Goal: Check status: Check status

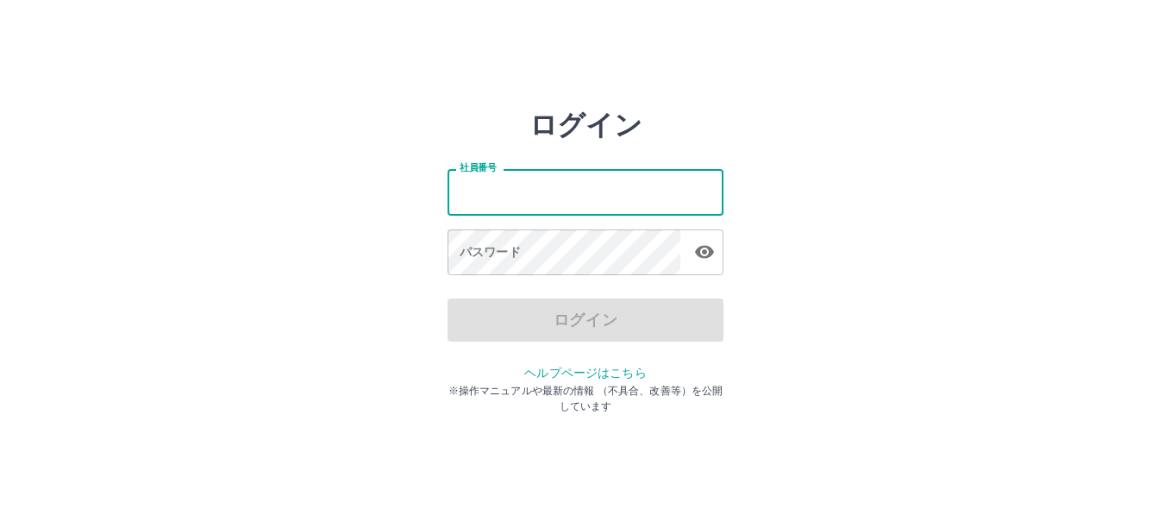
click at [599, 195] on input "社員番号" at bounding box center [585, 192] width 276 height 46
type input "*******"
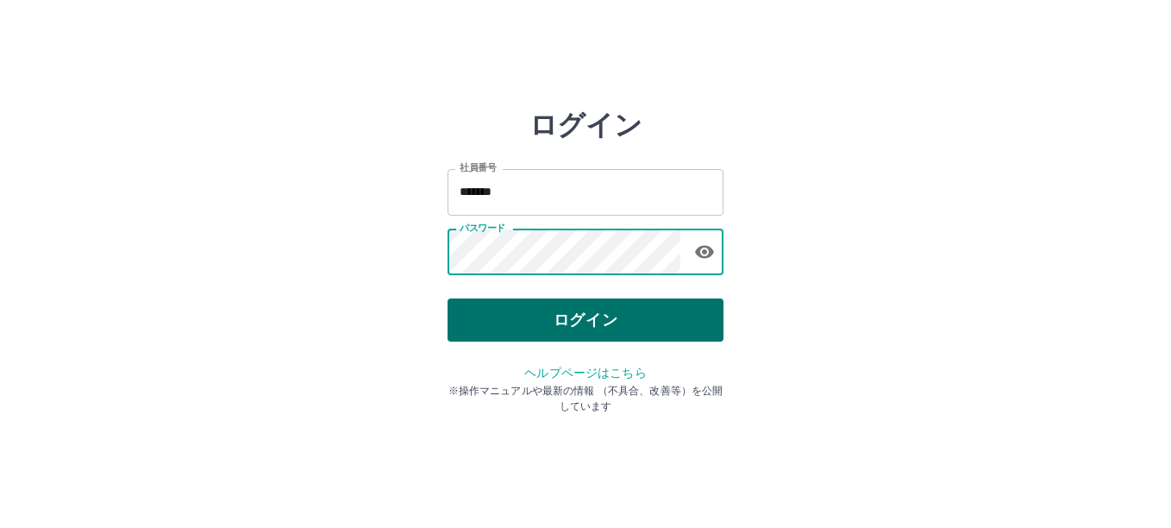
click at [599, 316] on button "ログイン" at bounding box center [585, 319] width 276 height 43
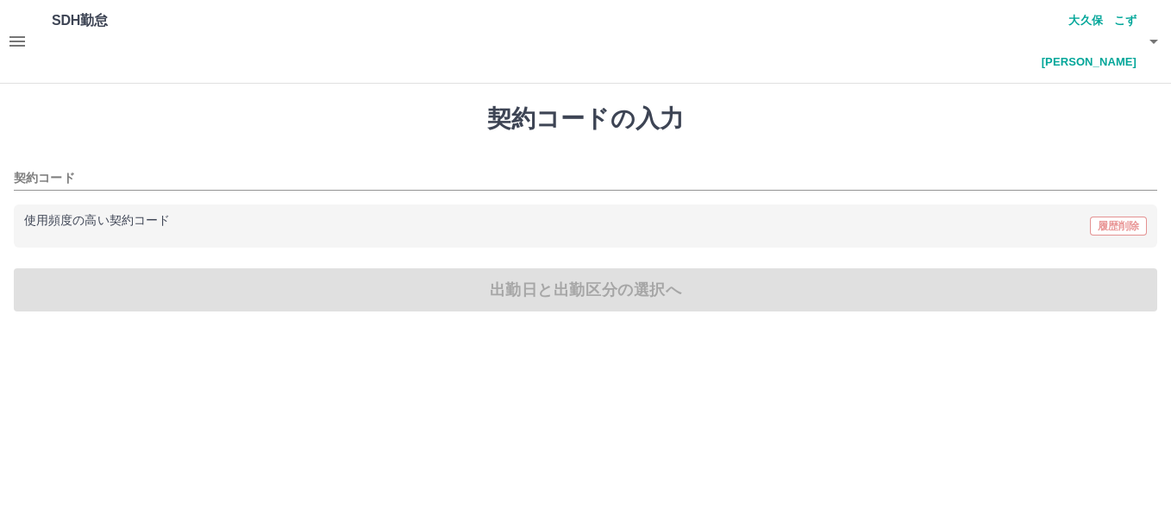
click at [5, 24] on button "button" at bounding box center [17, 41] width 34 height 83
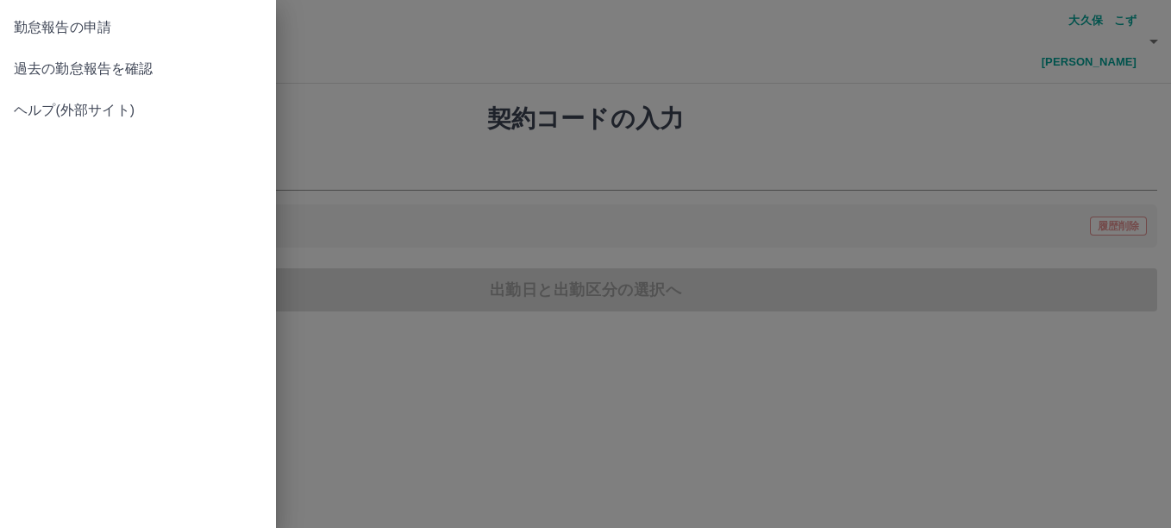
click at [16, 21] on div at bounding box center [585, 264] width 1171 height 528
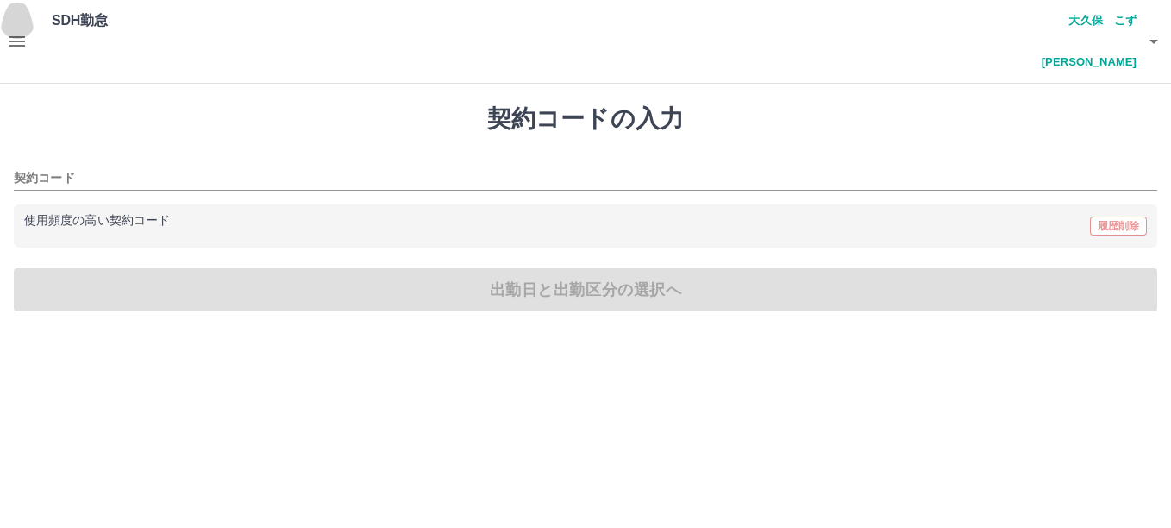
click at [12, 36] on icon "button" at bounding box center [17, 41] width 16 height 10
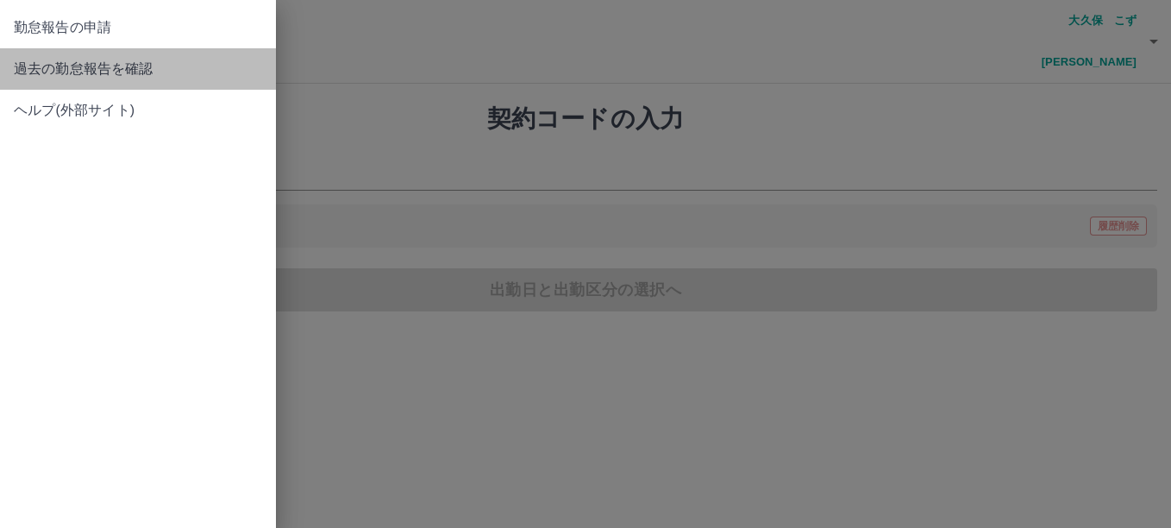
click at [94, 73] on span "過去の勤怠報告を確認" at bounding box center [138, 69] width 248 height 21
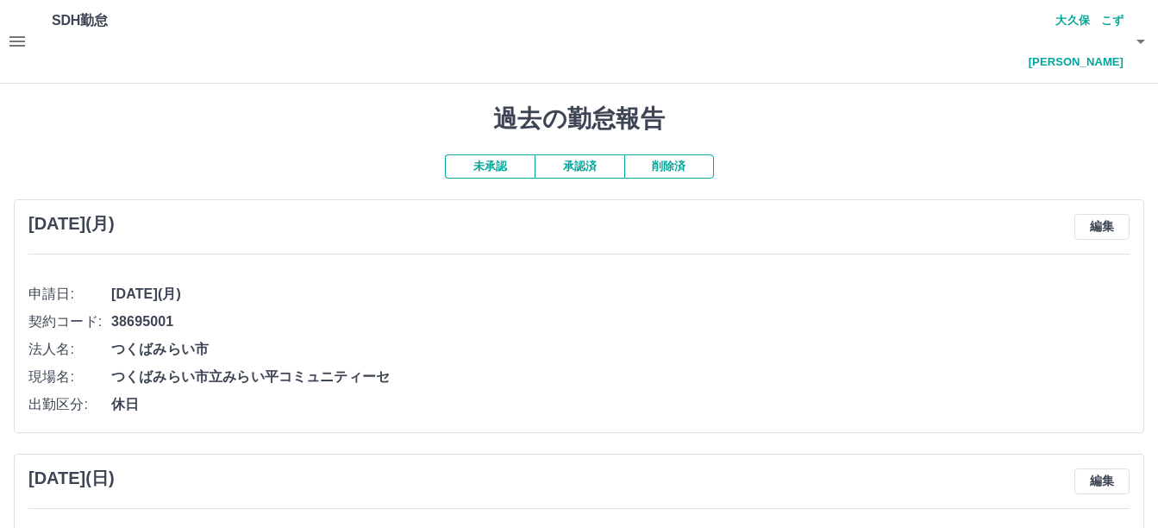
scroll to position [86, 0]
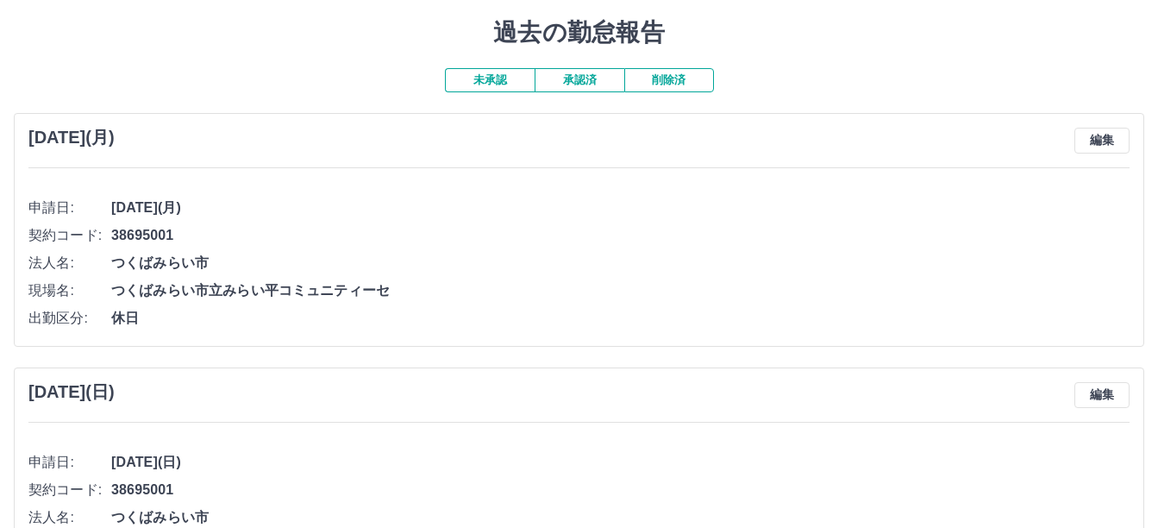
click at [579, 68] on button "承認済" at bounding box center [580, 80] width 90 height 24
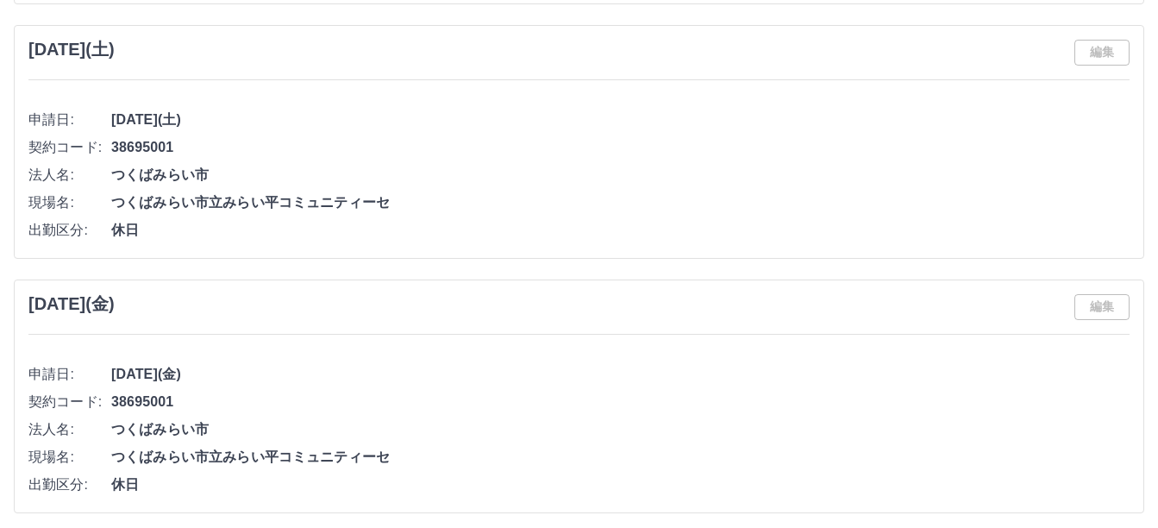
scroll to position [7047, 0]
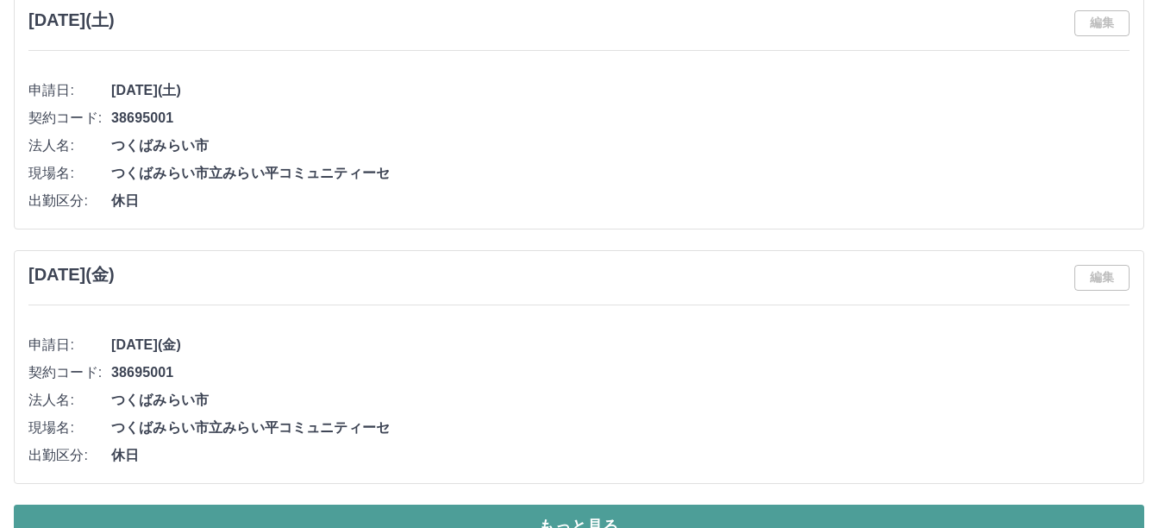
click at [597, 504] on button "もっと見る" at bounding box center [579, 525] width 1130 height 43
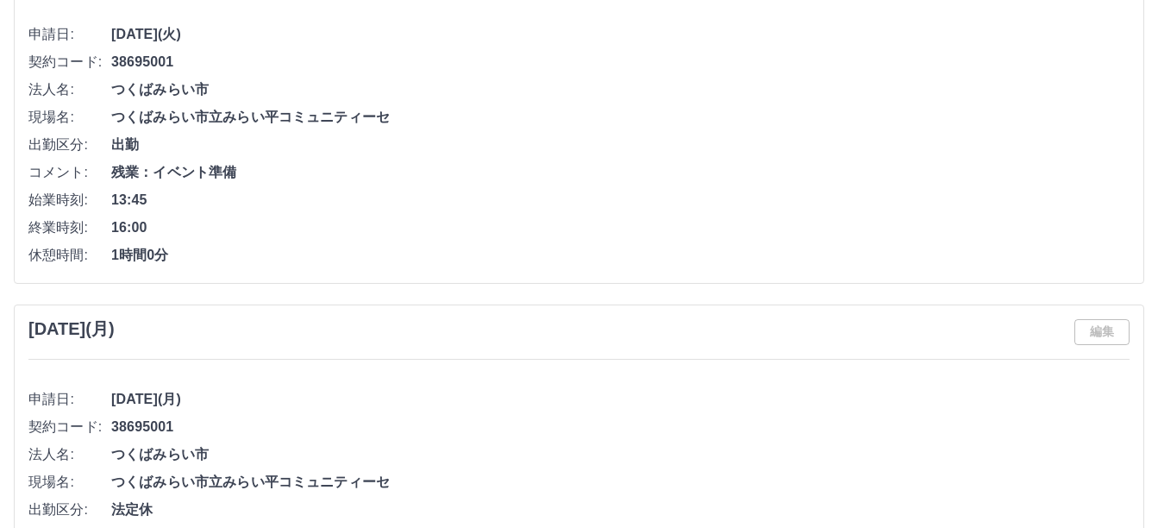
scroll to position [14343, 0]
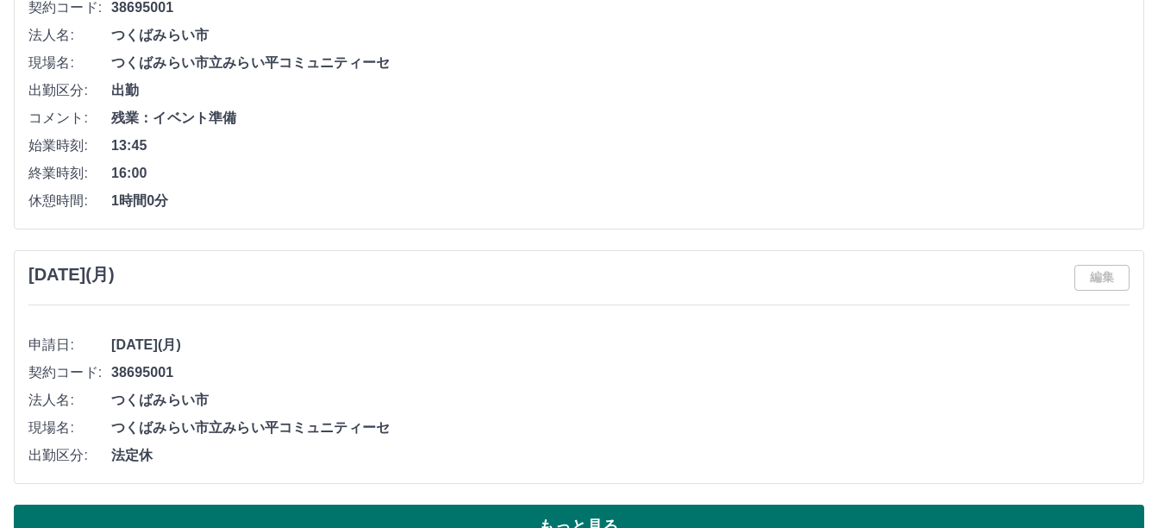
click at [574, 504] on button "もっと見る" at bounding box center [579, 525] width 1130 height 43
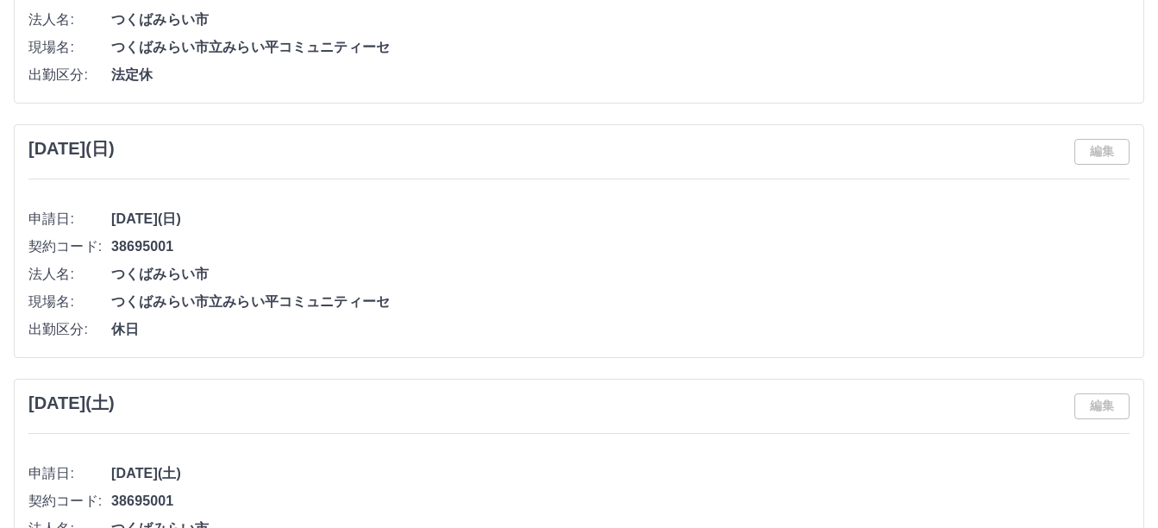
scroll to position [6663, 0]
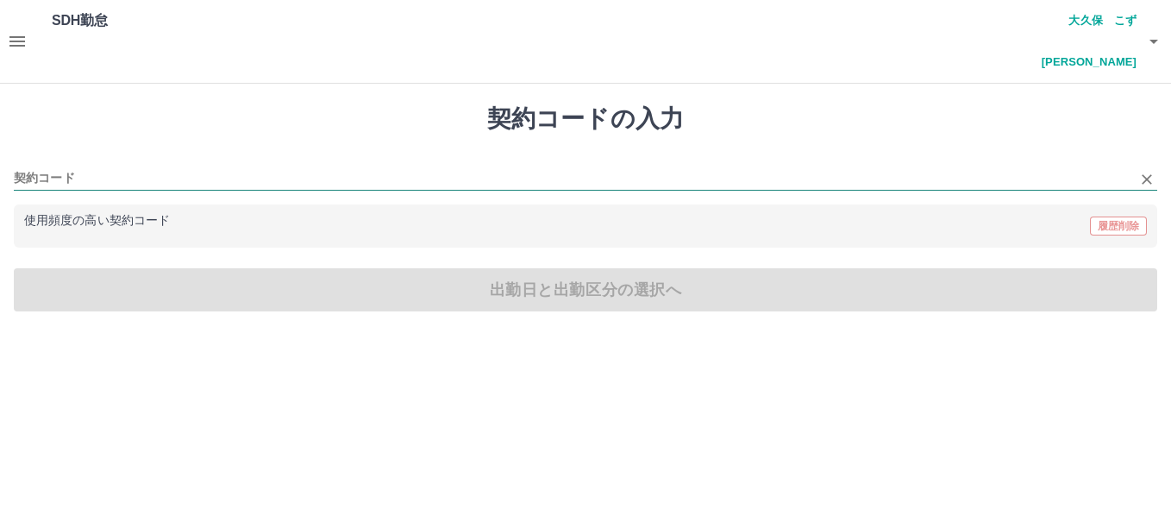
click at [67, 168] on input "契約コード" at bounding box center [572, 179] width 1117 height 22
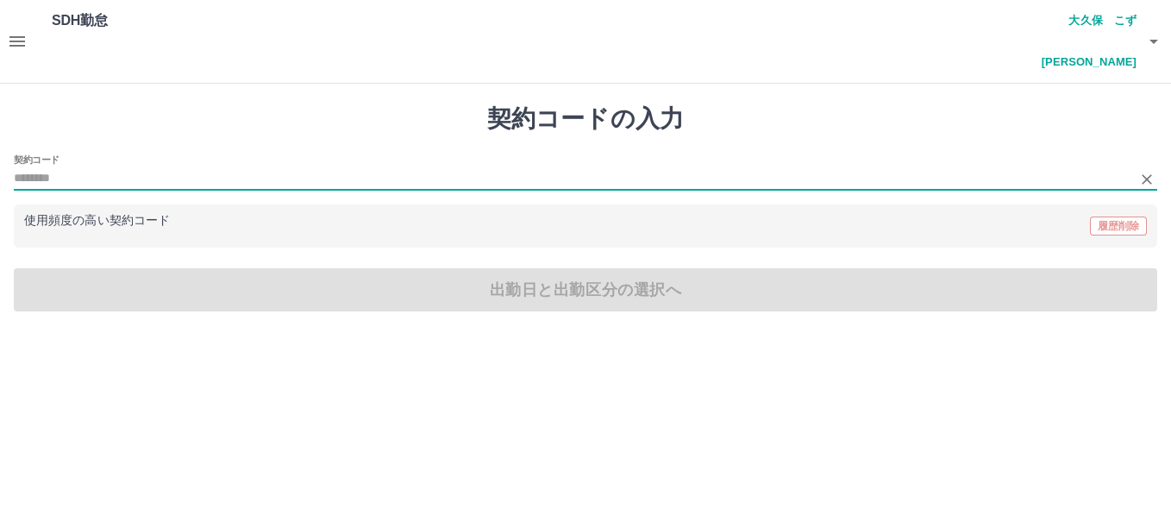
click at [27, 31] on icon "button" at bounding box center [17, 41] width 21 height 21
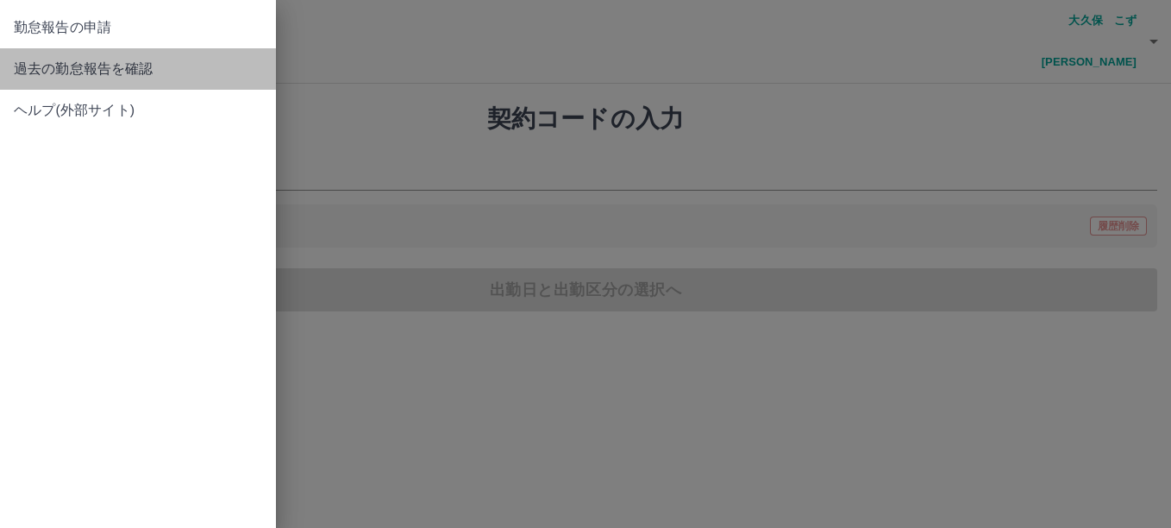
drag, startPoint x: 111, startPoint y: 69, endPoint x: 405, endPoint y: 96, distance: 295.2
click at [115, 69] on span "過去の勤怠報告を確認" at bounding box center [138, 69] width 248 height 21
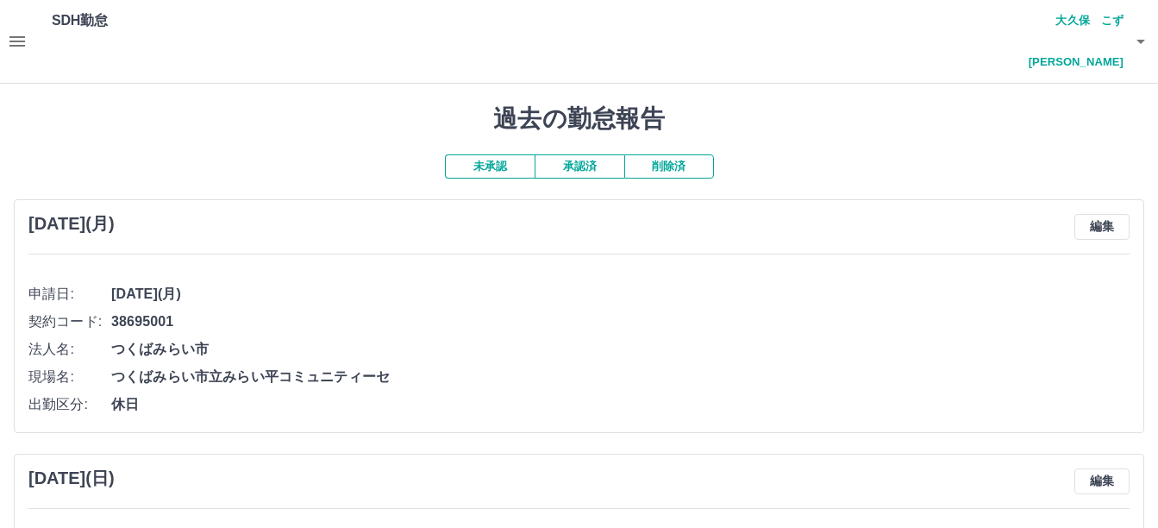
scroll to position [86, 0]
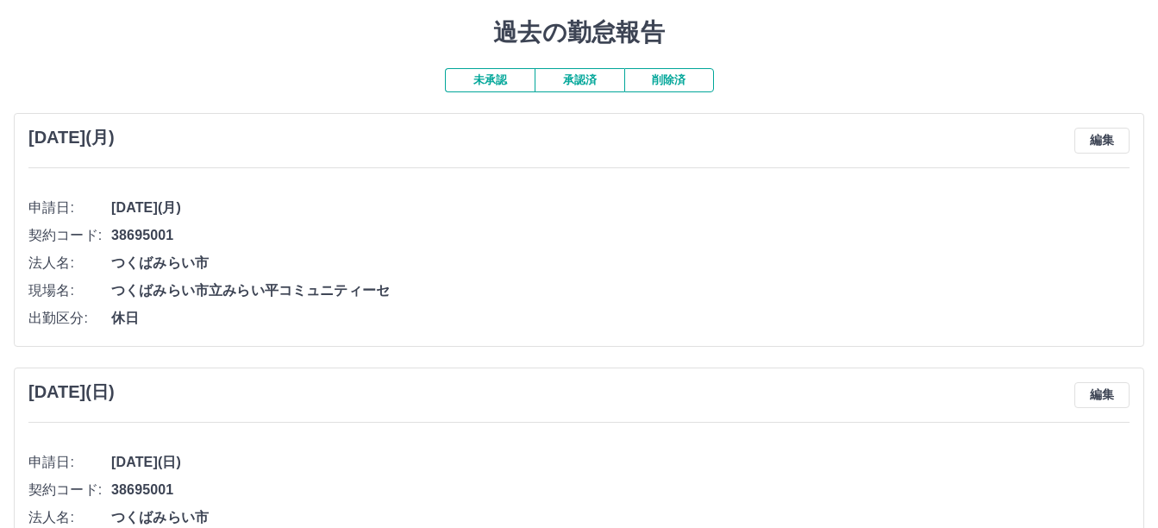
click at [572, 68] on button "承認済" at bounding box center [580, 80] width 90 height 24
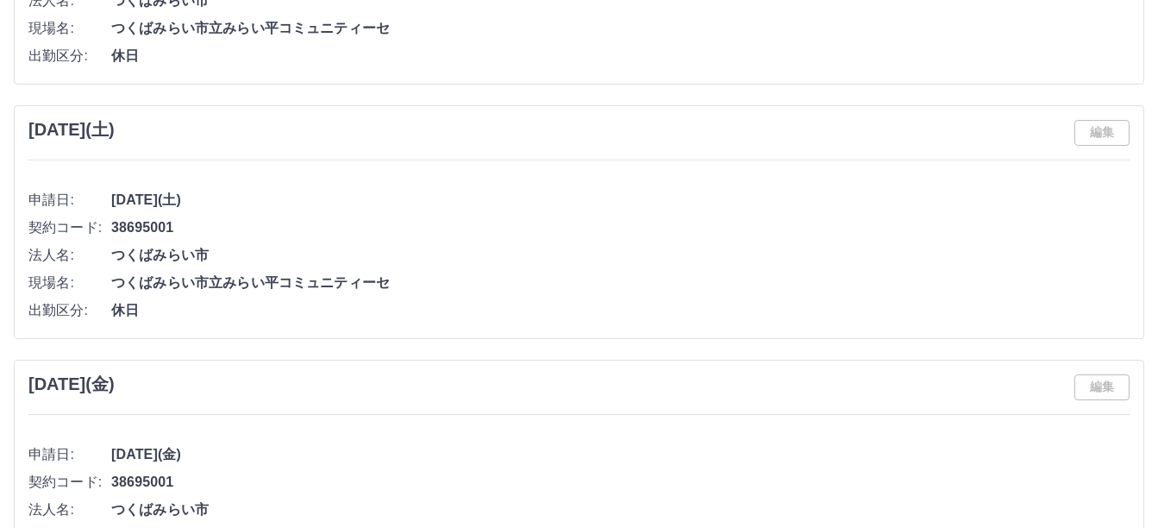
scroll to position [7047, 0]
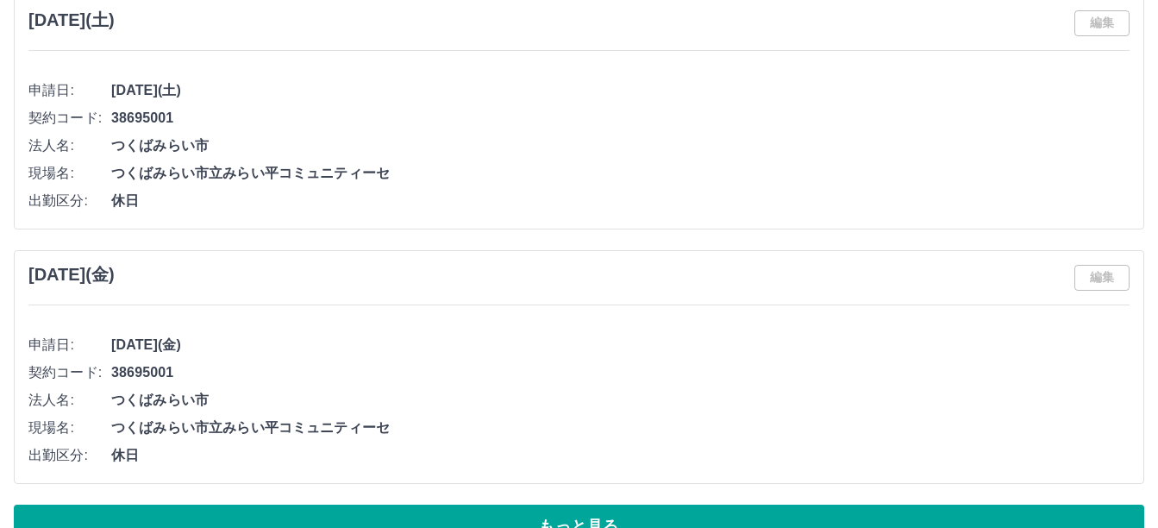
drag, startPoint x: 574, startPoint y: 492, endPoint x: 587, endPoint y: 482, distance: 16.6
click at [575, 504] on button "もっと見る" at bounding box center [579, 525] width 1130 height 43
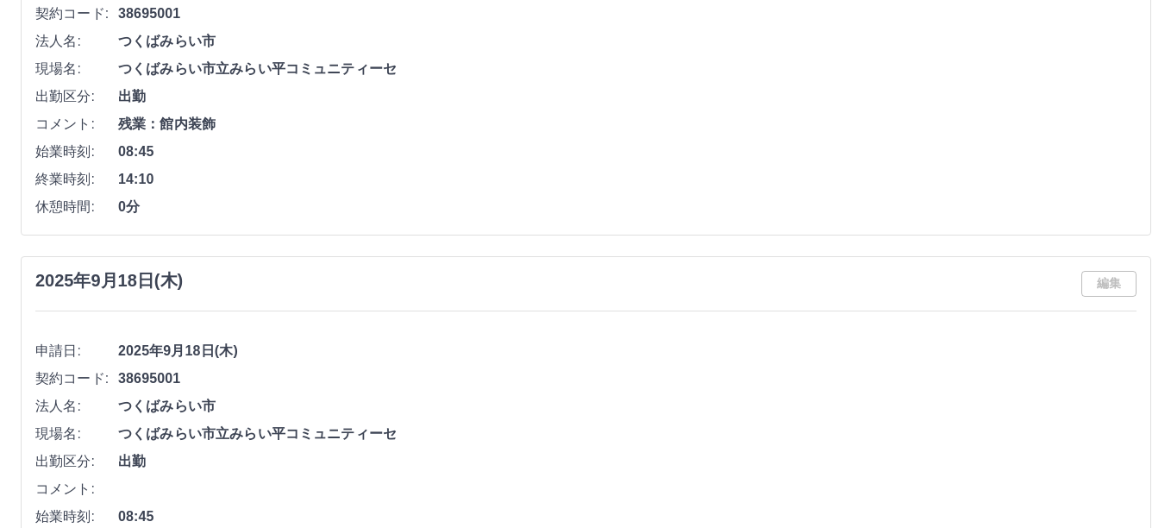
scroll to position [0, 0]
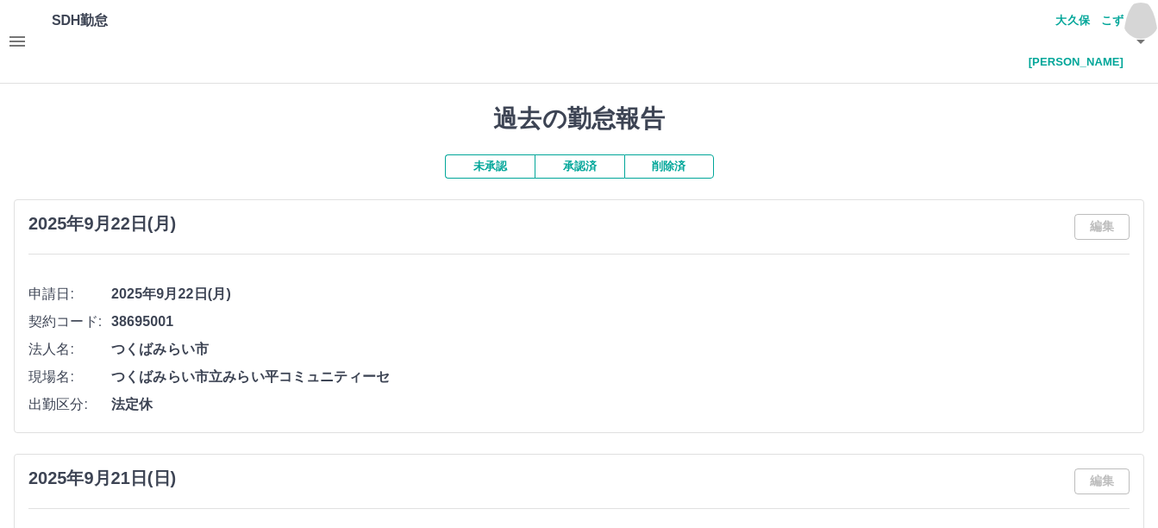
click at [1137, 31] on icon "button" at bounding box center [1140, 41] width 21 height 21
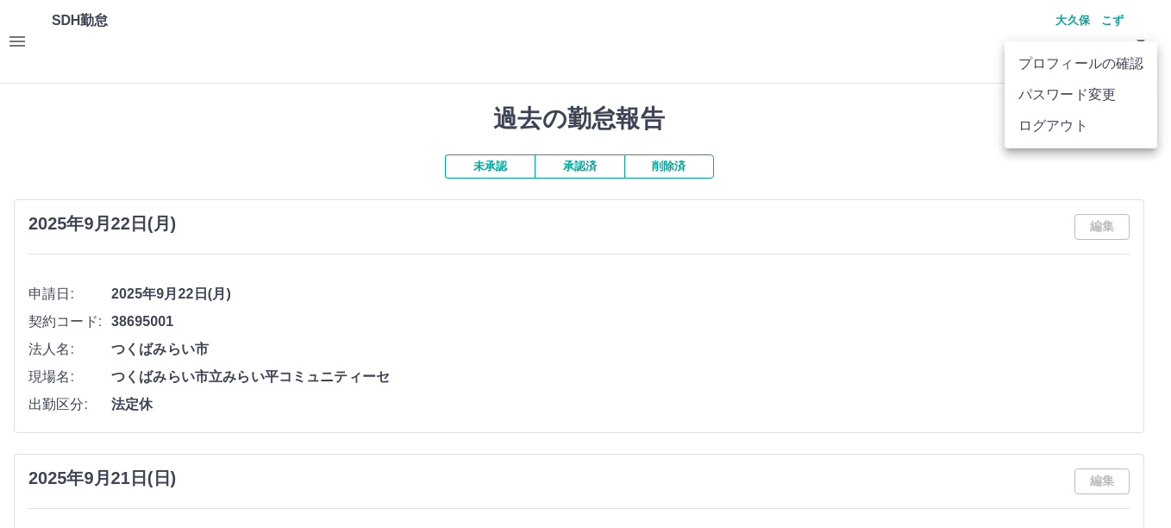
click at [1060, 131] on li "ログアウト" at bounding box center [1080, 125] width 153 height 31
